Goal: Task Accomplishment & Management: Manage account settings

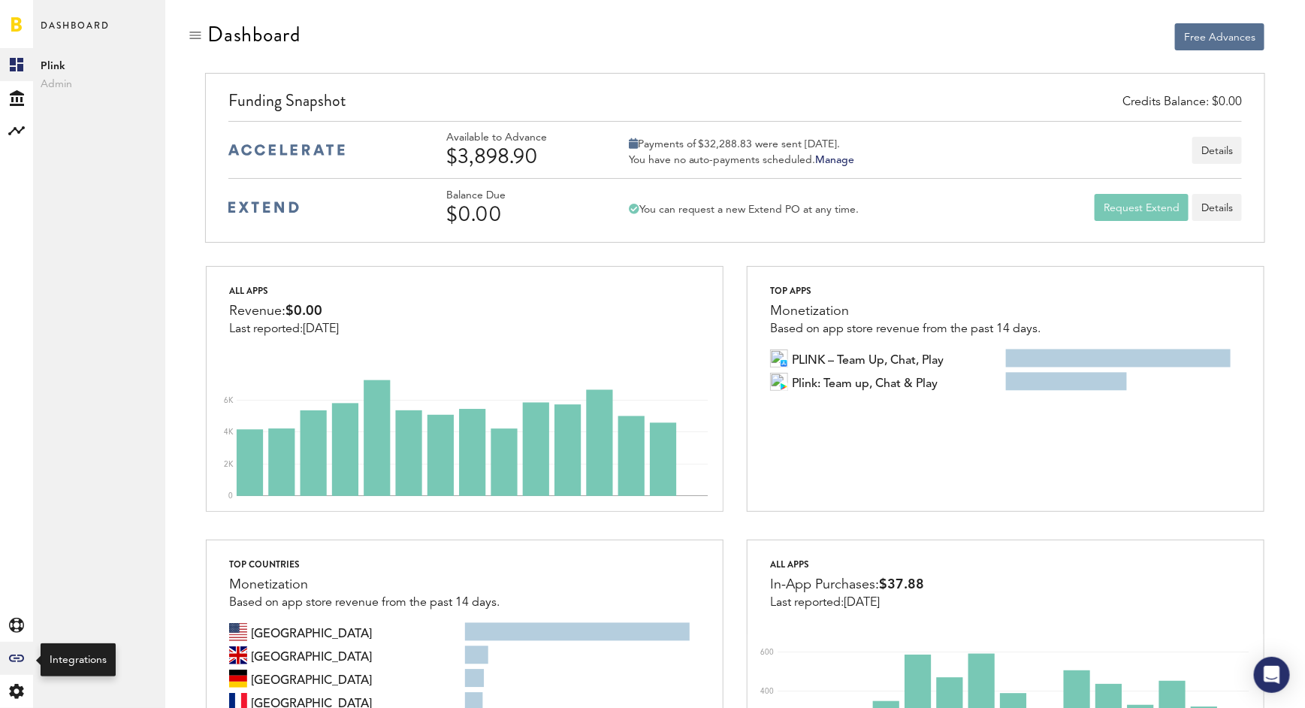
click at [19, 657] on icon "Created with Sketch." at bounding box center [16, 658] width 15 height 8
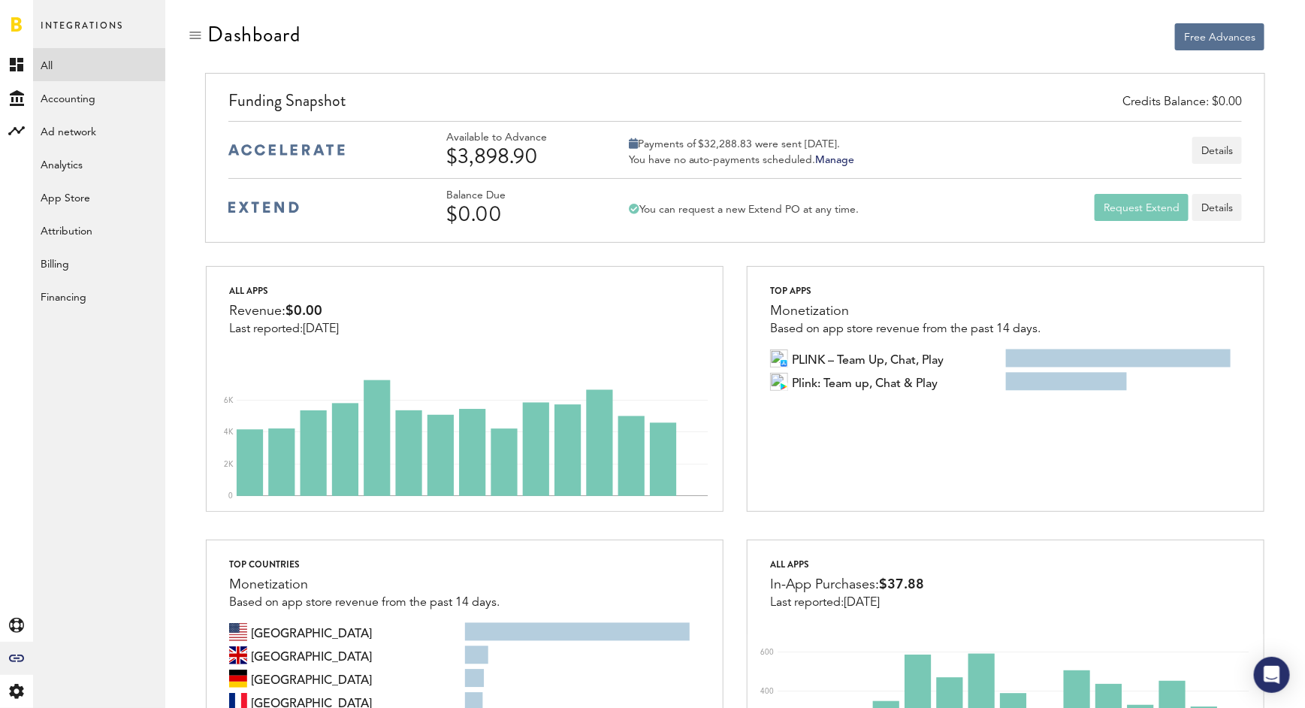
click at [115, 63] on link "All" at bounding box center [99, 64] width 132 height 33
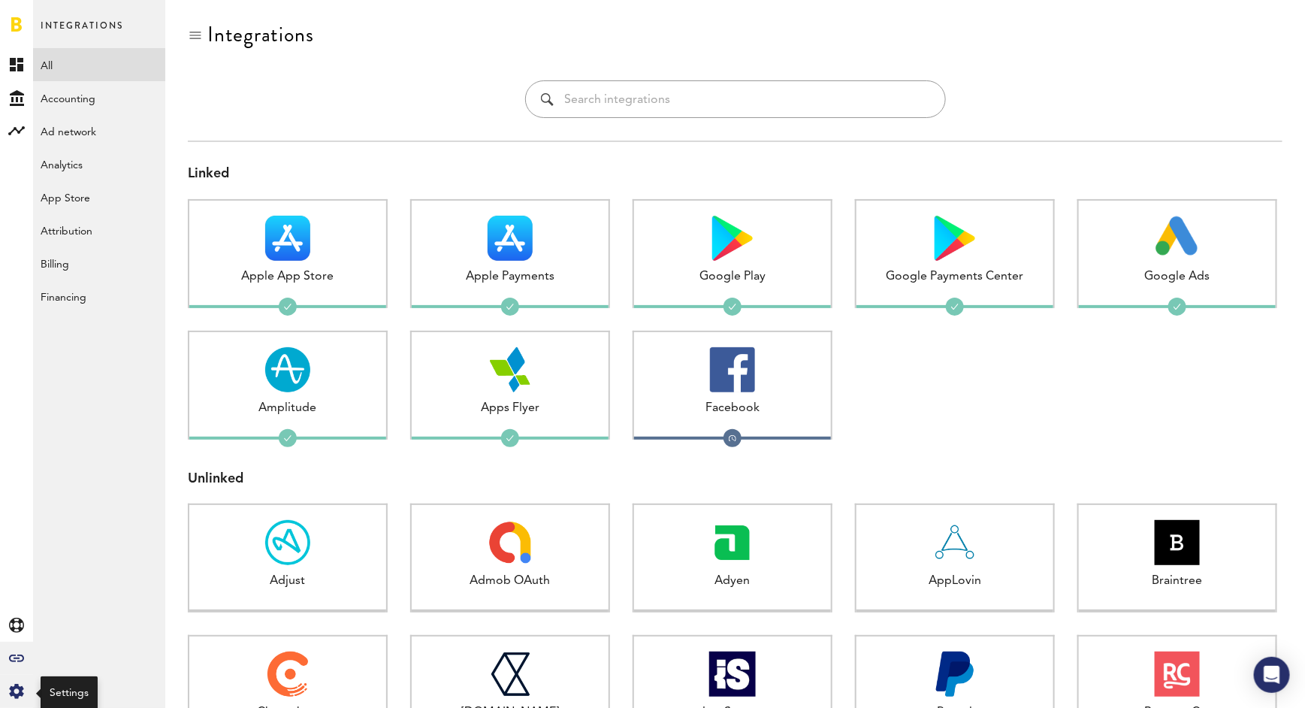
click at [14, 685] on icon at bounding box center [16, 691] width 14 height 15
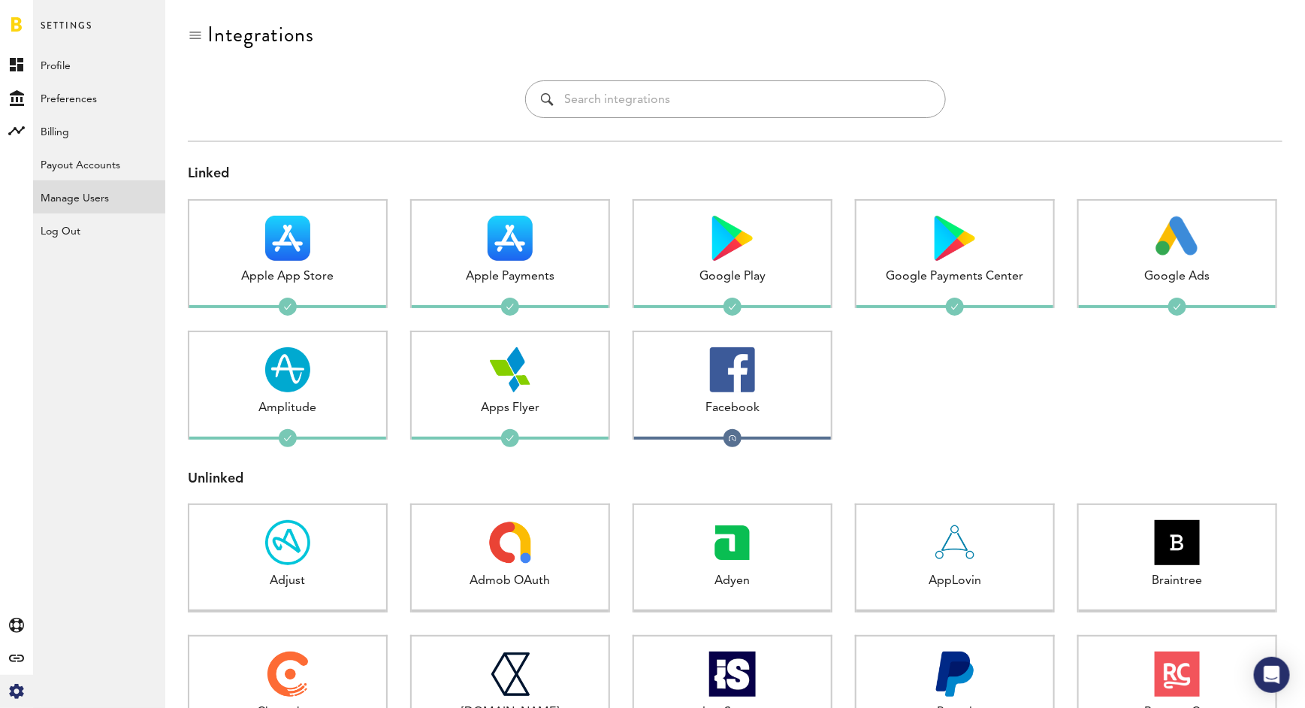
click at [83, 191] on link "Manage Users" at bounding box center [99, 196] width 132 height 33
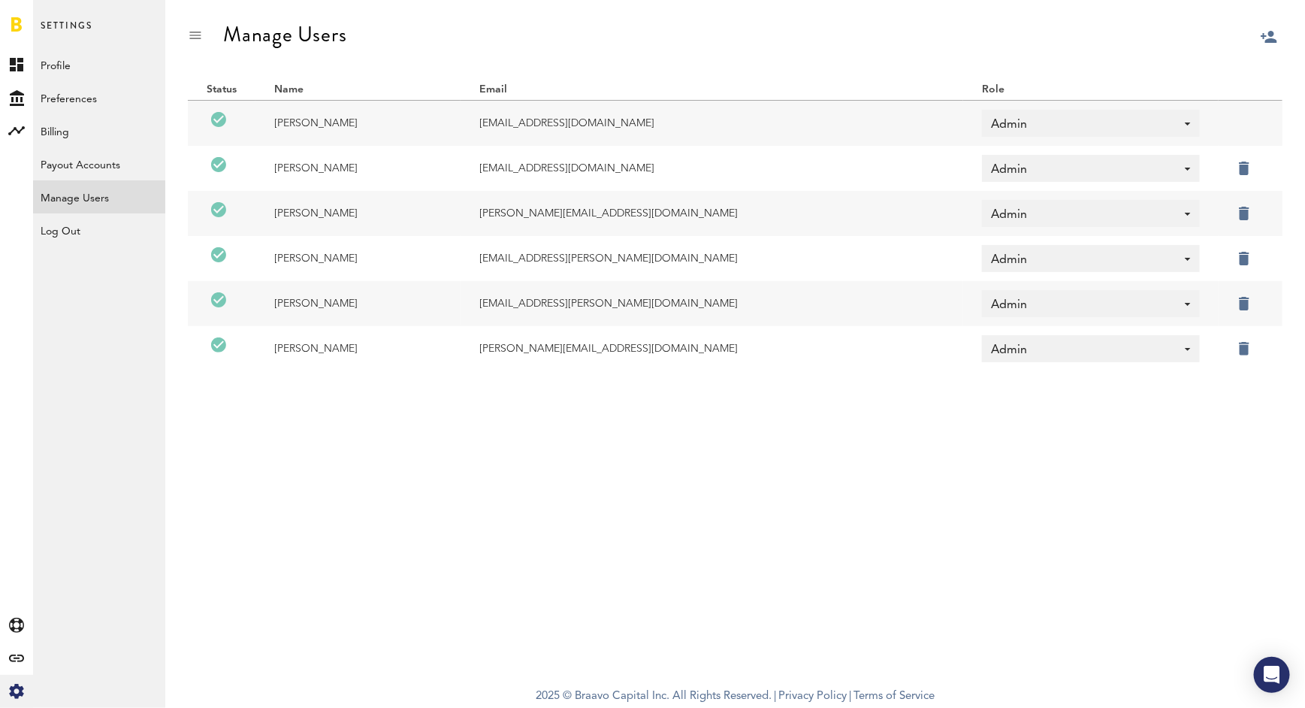
click at [1264, 301] on label at bounding box center [1264, 301] width 0 height 0
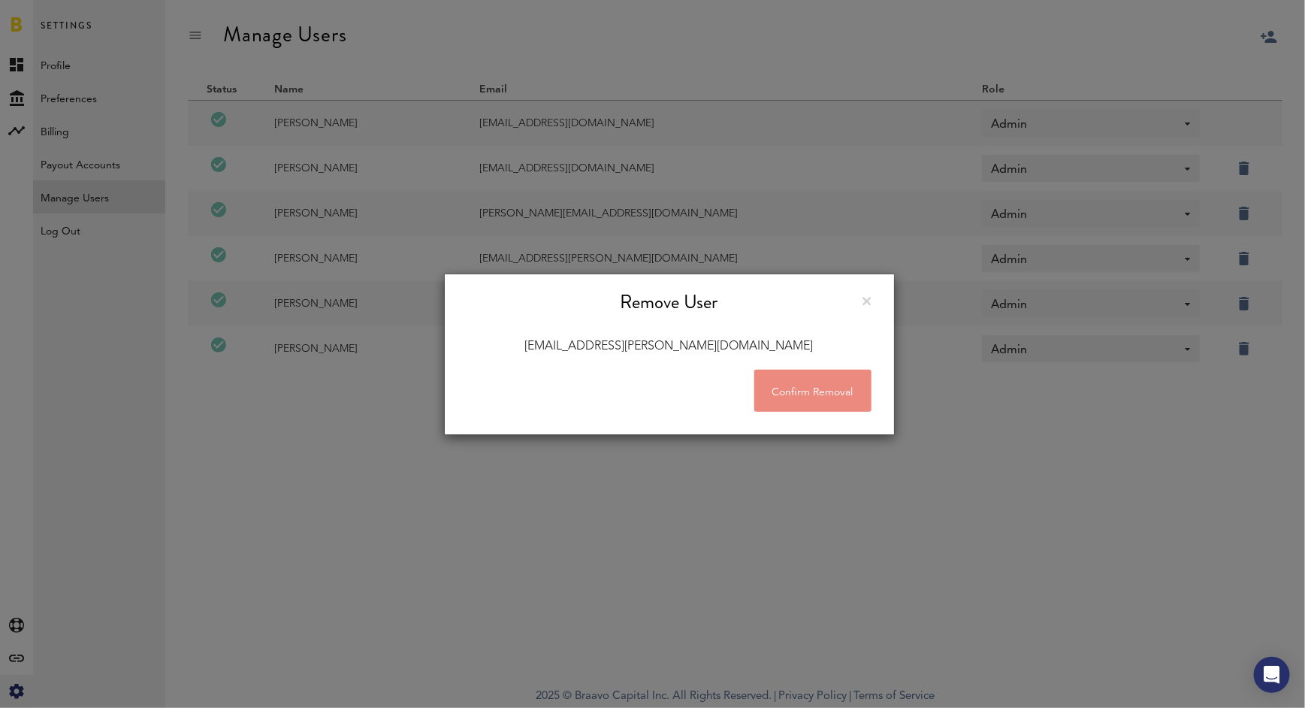
click at [860, 393] on button "Confirm Removal" at bounding box center [812, 391] width 117 height 42
